Goal: Task Accomplishment & Management: Manage account settings

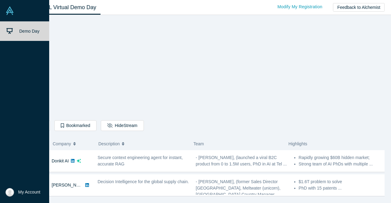
click at [23, 192] on span "My Account" at bounding box center [29, 192] width 22 height 6
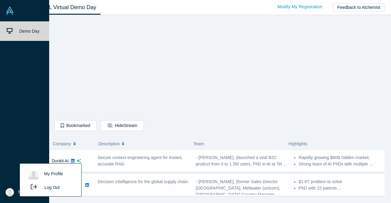
click at [54, 174] on link "My Profile" at bounding box center [50, 174] width 51 height 15
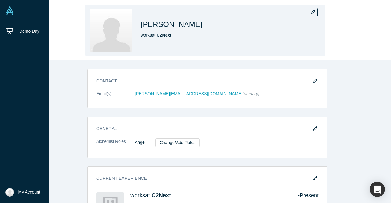
drag, startPoint x: 391, startPoint y: 20, endPoint x: 391, endPoint y: 43, distance: 22.6
click at [391, 43] on div "[PERSON_NAME] works at C2Next" at bounding box center [205, 30] width 372 height 60
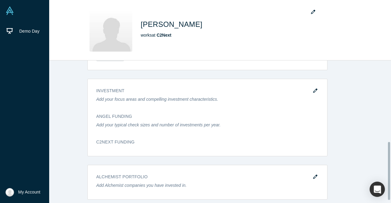
scroll to position [206, 0]
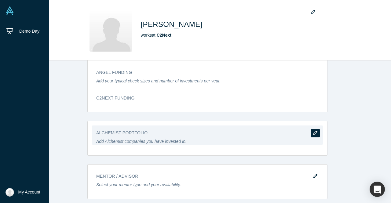
click at [311, 129] on button "button" at bounding box center [315, 133] width 9 height 9
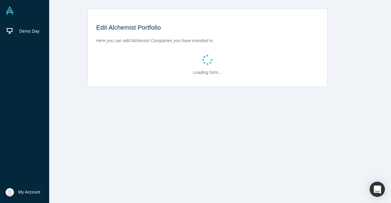
scroll to position [0, 0]
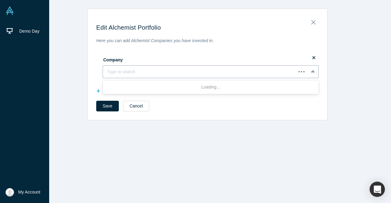
click at [132, 72] on div at bounding box center [199, 72] width 185 height 8
type input "fuse"
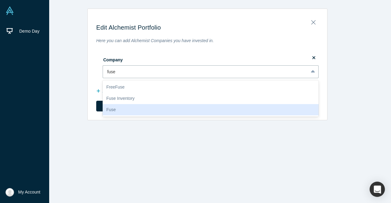
click at [118, 109] on div "Fuse" at bounding box center [211, 109] width 216 height 11
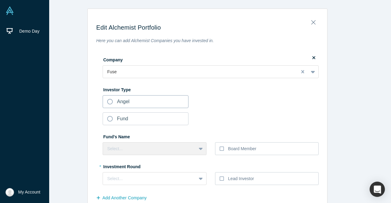
click at [128, 98] on label "Angel" at bounding box center [146, 101] width 86 height 13
click at [0, 0] on input "Angel" at bounding box center [0, 0] width 0 height 0
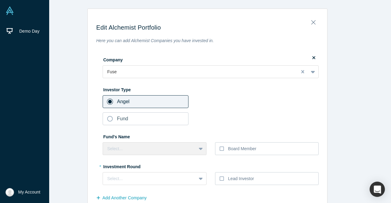
click at [363, 91] on div "Edit Alchemist Portfolio Here you can add Alchemist Companies you have invested…" at bounding box center [207, 118] width 377 height 219
click at [198, 176] on div "Select..." at bounding box center [155, 178] width 104 height 13
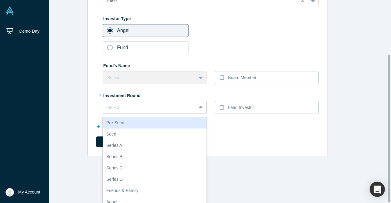
click at [176, 120] on div "Pre-Seed" at bounding box center [155, 122] width 104 height 11
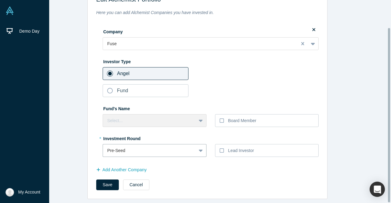
scroll to position [32, 0]
click at [108, 184] on button "Save" at bounding box center [107, 185] width 23 height 11
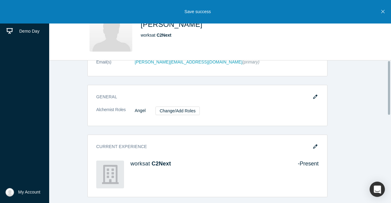
scroll to position [0, 0]
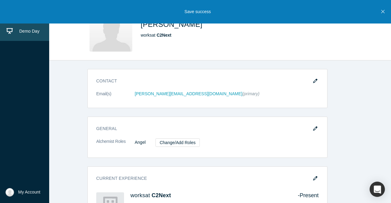
click at [3, 32] on link "Demo Day" at bounding box center [27, 31] width 54 height 20
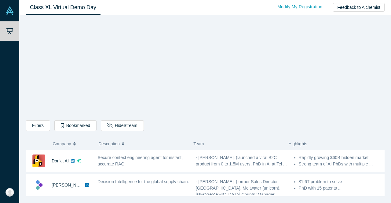
click at [57, 55] on div "Filters AI Artificial Intelligence B2B SaaS AI (Artificial Intelligence) Data A…" at bounding box center [205, 108] width 359 height 178
